Goal: Contribute content: Contribute content

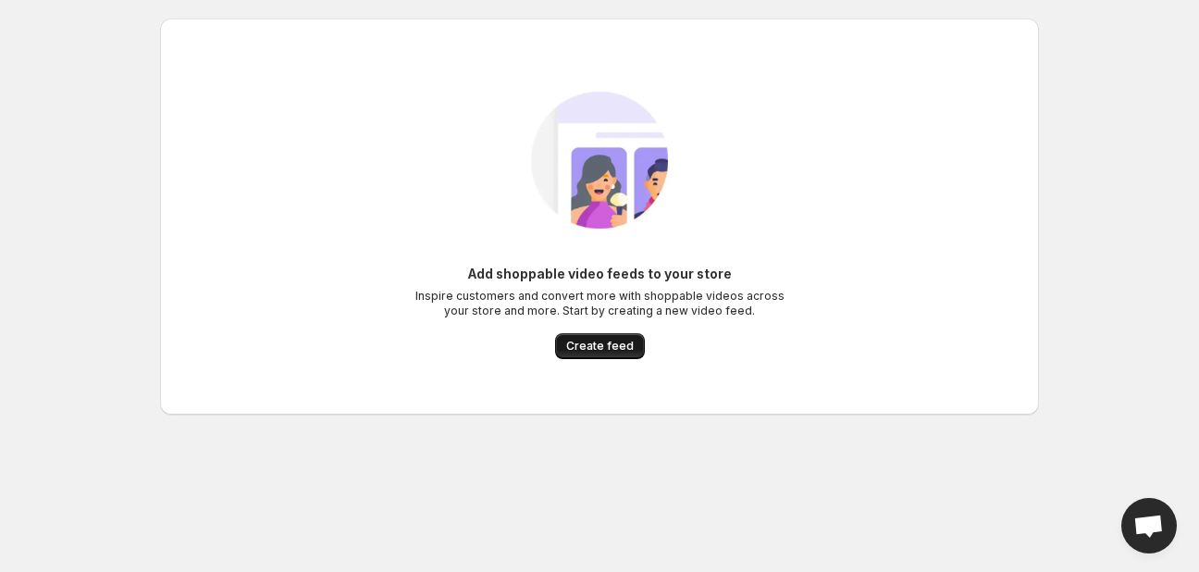
click at [611, 346] on span "Create feed" at bounding box center [600, 346] width 68 height 15
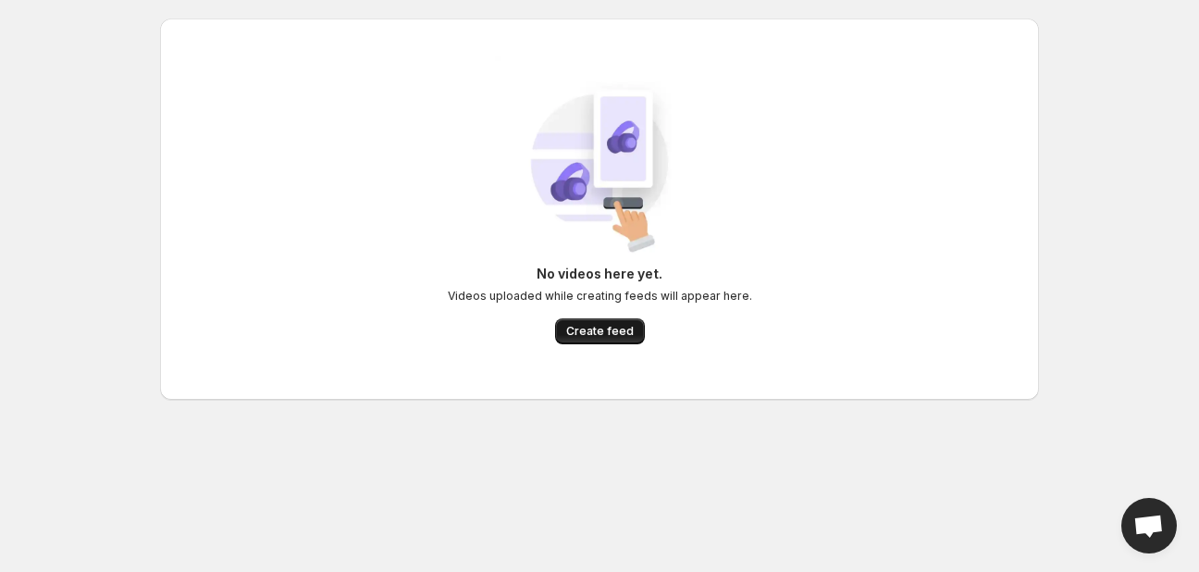
click at [598, 323] on button "Create feed" at bounding box center [600, 331] width 90 height 26
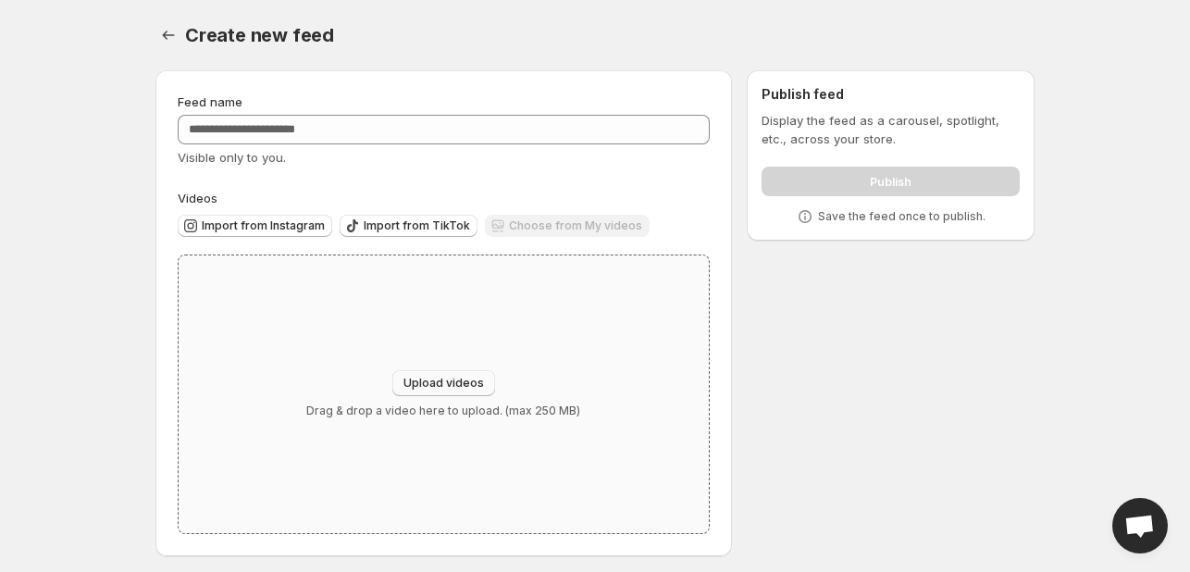
click at [455, 379] on span "Upload videos" at bounding box center [443, 383] width 80 height 15
